Goal: Find specific page/section: Find specific page/section

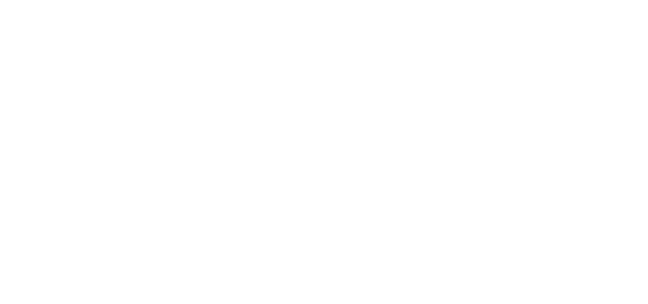
scroll to position [123, 0]
